Goal: Task Accomplishment & Management: Manage account settings

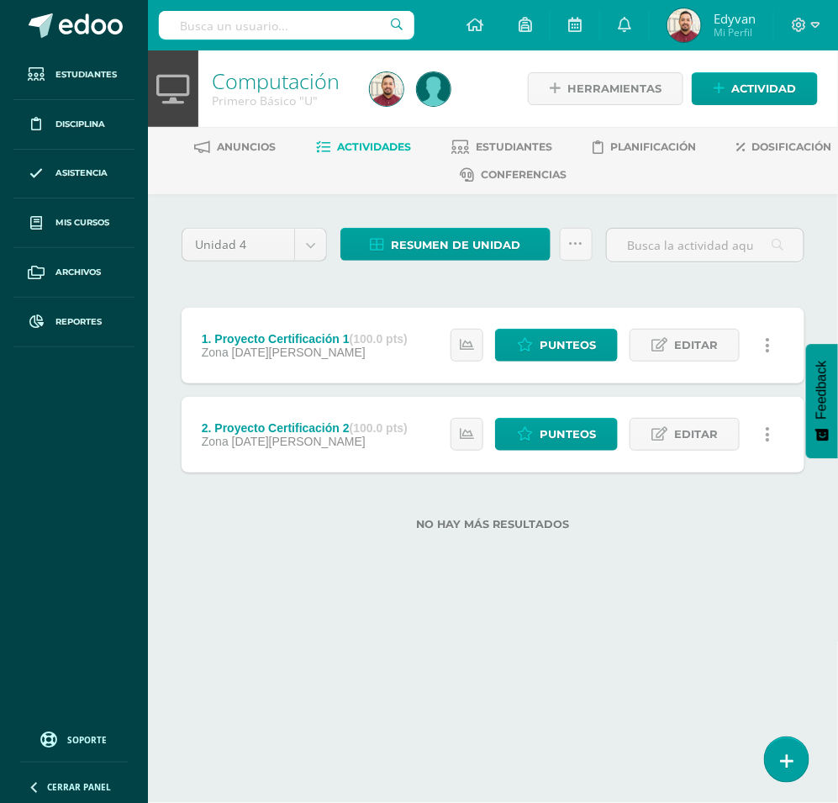
click at [585, 545] on div "No hay más resultados" at bounding box center [493, 511] width 623 height 78
click at [690, 430] on span "Editar" at bounding box center [696, 434] width 44 height 31
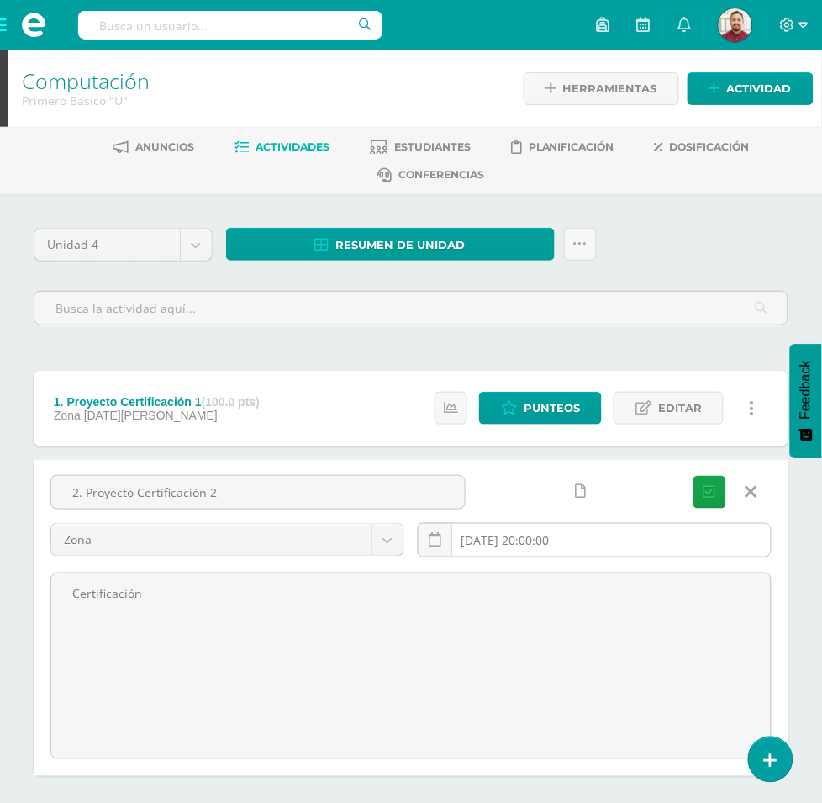
click at [627, 524] on input "[DATE] 20:00:00" at bounding box center [595, 540] width 352 height 33
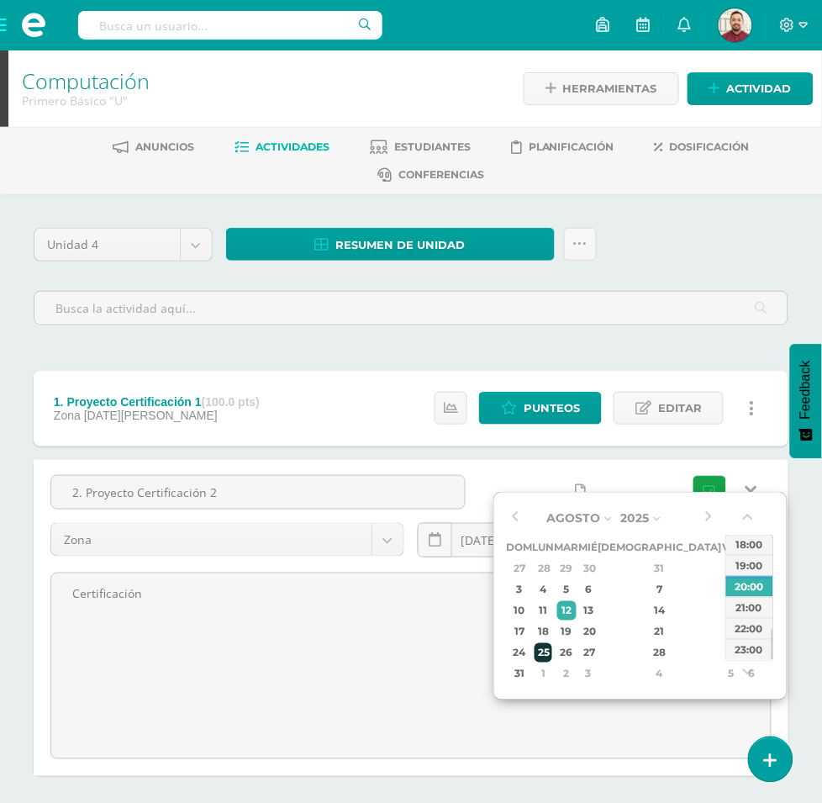
click at [547, 656] on div "25" at bounding box center [544, 652] width 18 height 19
type input "2025-08-25 20:00"
click at [712, 485] on icon "submit" at bounding box center [710, 492] width 13 height 14
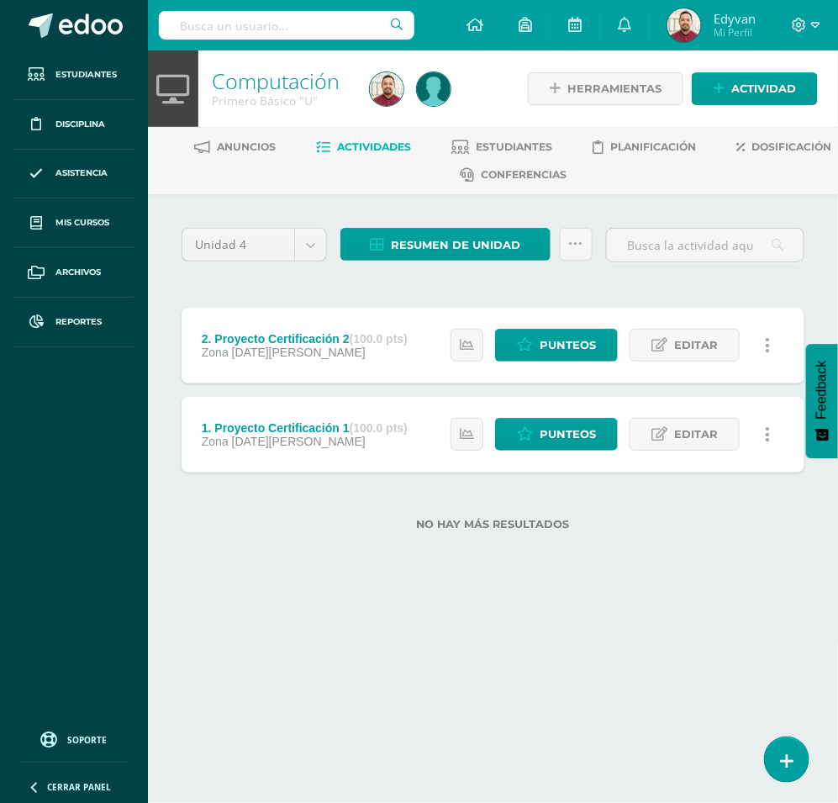
click at [683, 584] on html "La tarea 2. Proyecto Certificación 2 fue editada exitosamente. Estudiantes Disc…" at bounding box center [419, 292] width 838 height 584
